Goal: Transaction & Acquisition: Purchase product/service

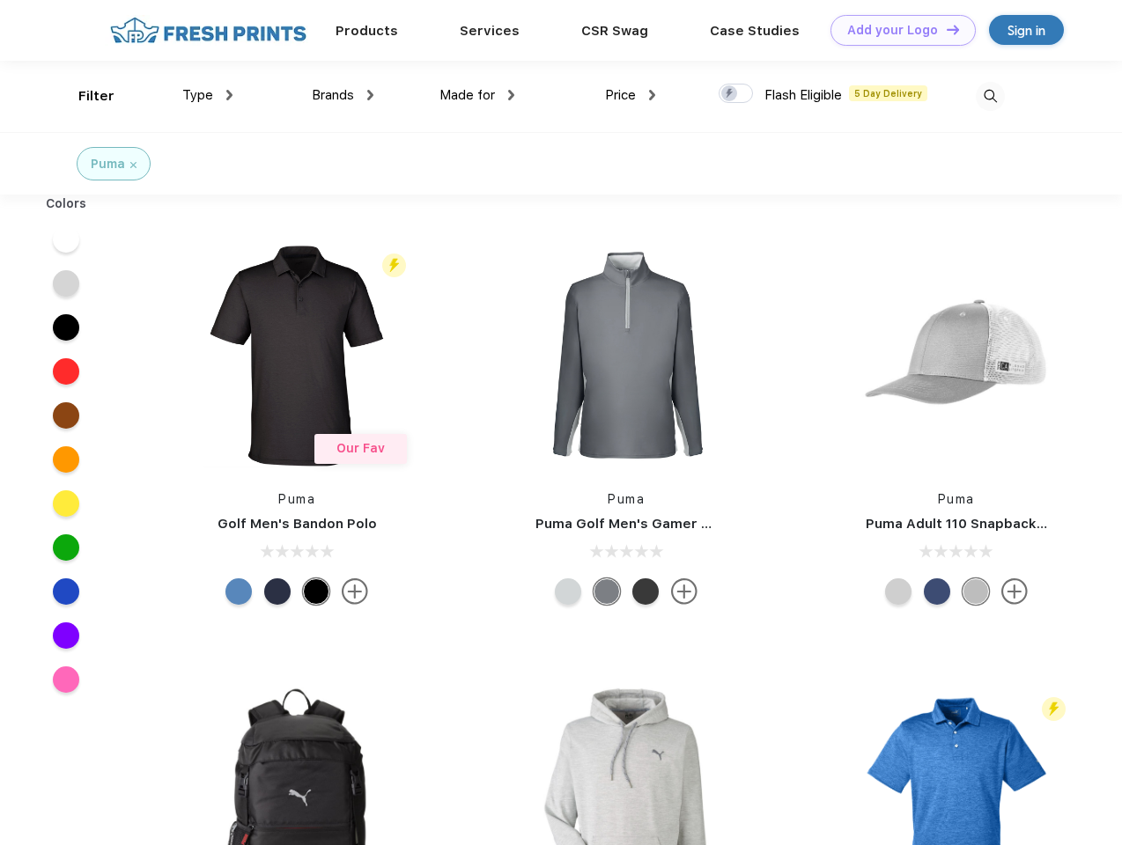
scroll to position [1, 0]
click at [896, 30] on link "Add your Logo Design Tool" at bounding box center [902, 30] width 145 height 31
click at [0, 0] on div "Design Tool" at bounding box center [0, 0] width 0 height 0
click at [945, 29] on link "Add your Logo Design Tool" at bounding box center [902, 30] width 145 height 31
click at [85, 96] on div "Filter" at bounding box center [96, 96] width 36 height 20
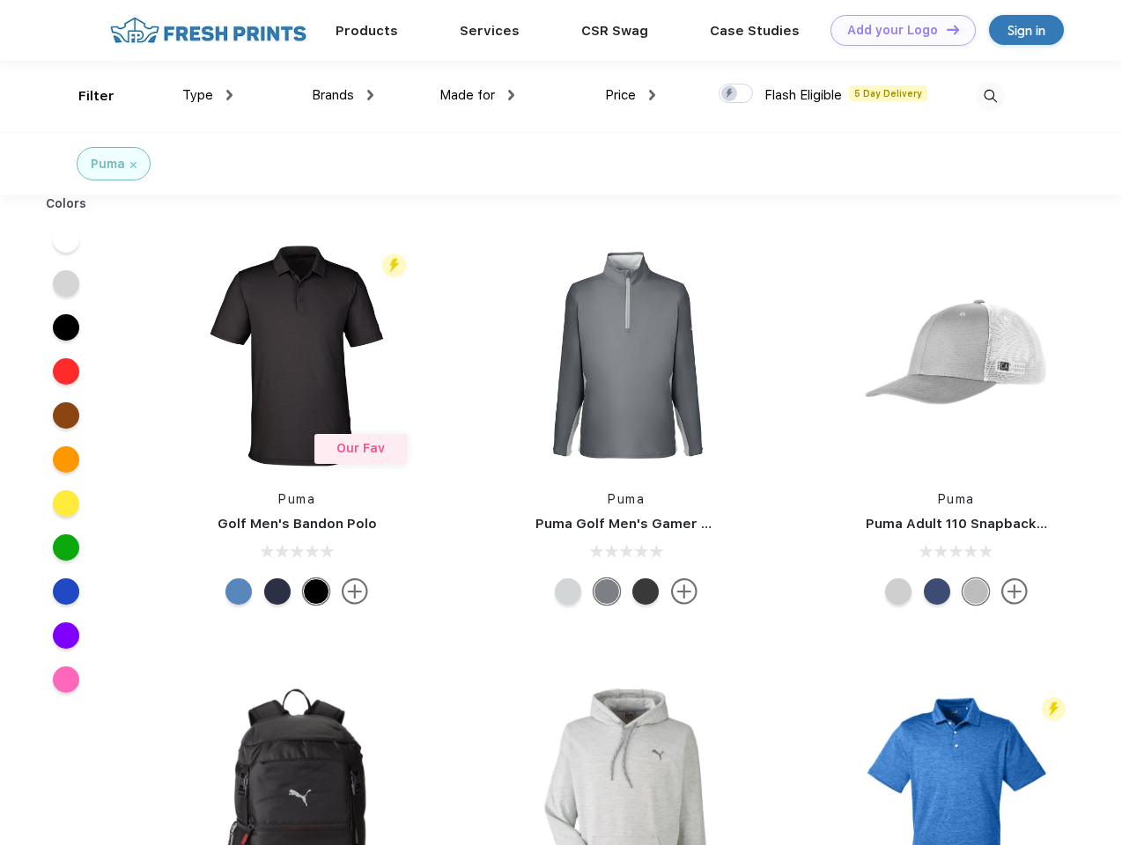
click at [208, 95] on span "Type" at bounding box center [197, 95] width 31 height 16
click at [342, 95] on span "Brands" at bounding box center [333, 95] width 42 height 16
click at [477, 95] on span "Made for" at bounding box center [466, 95] width 55 height 16
click at [630, 95] on span "Price" at bounding box center [620, 95] width 31 height 16
click at [736, 94] on div at bounding box center [735, 93] width 34 height 19
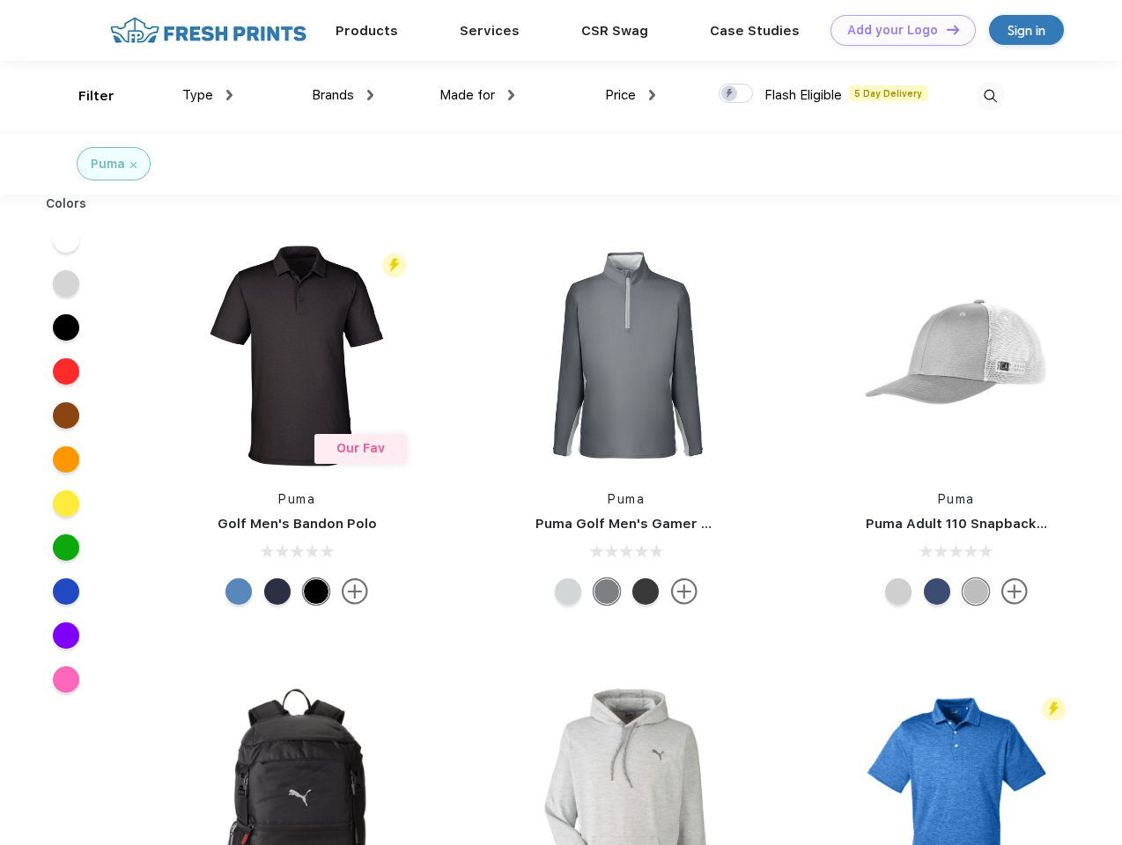
click at [730, 94] on input "checkbox" at bounding box center [723, 88] width 11 height 11
click at [989, 96] on img at bounding box center [989, 96] width 29 height 29
